Goal: Use online tool/utility: Utilize a website feature to perform a specific function

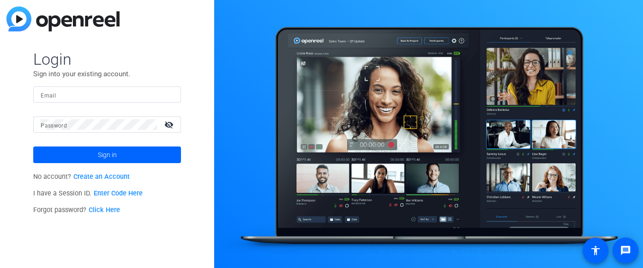
type input "[PERSON_NAME][EMAIL_ADDRESS][PERSON_NAME][DOMAIN_NAME]"
click at [113, 94] on input "[PERSON_NAME][EMAIL_ADDRESS][PERSON_NAME][DOMAIN_NAME]" at bounding box center [107, 94] width 133 height 11
click at [68, 163] on span at bounding box center [107, 154] width 148 height 22
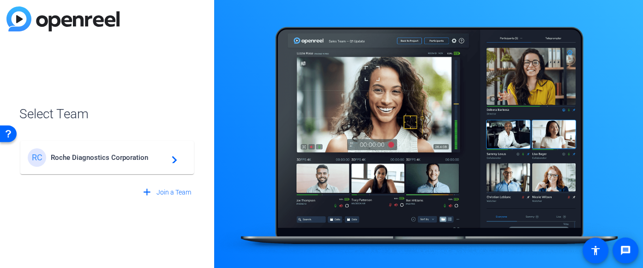
click at [67, 160] on span "Roche Diagnostics Corporation" at bounding box center [108, 157] width 115 height 8
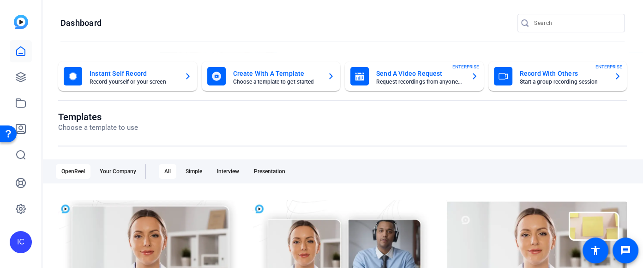
click at [148, 76] on mat-card-title "Instant Self Record" at bounding box center [132, 73] width 87 height 11
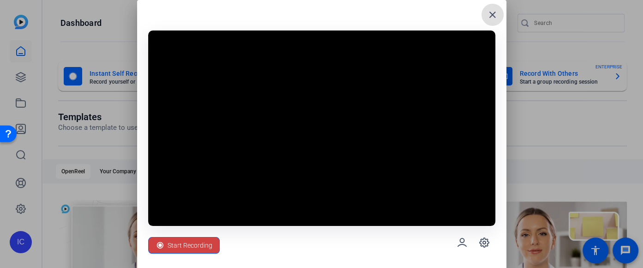
click at [489, 19] on mat-icon "close" at bounding box center [492, 14] width 11 height 11
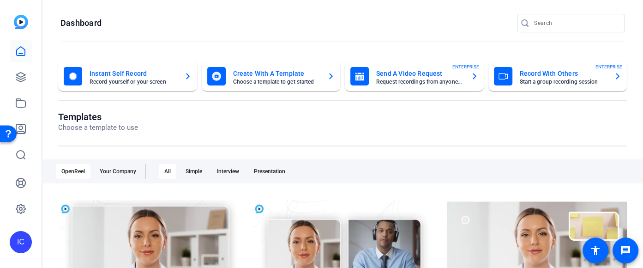
click at [127, 86] on mat-card "Instant Self Record Record yourself or your screen" at bounding box center [127, 76] width 139 height 30
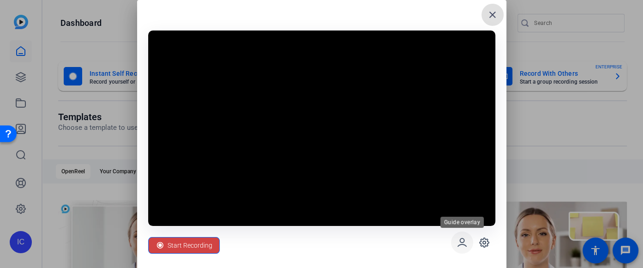
click at [462, 244] on icon at bounding box center [461, 242] width 11 height 11
click at [487, 244] on icon at bounding box center [483, 242] width 9 height 9
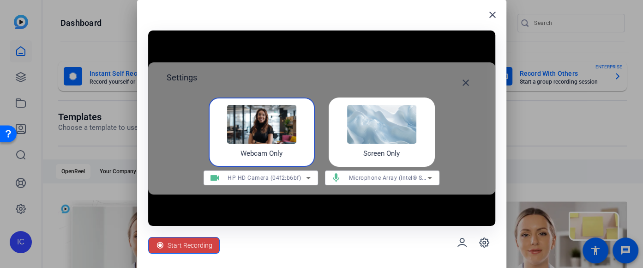
click at [355, 126] on img at bounding box center [381, 124] width 69 height 39
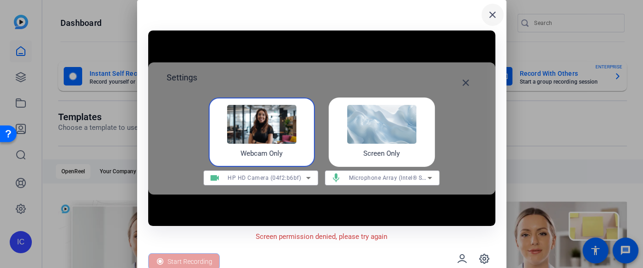
click at [488, 17] on mat-icon "close" at bounding box center [492, 14] width 11 height 11
